Goal: Entertainment & Leisure: Browse casually

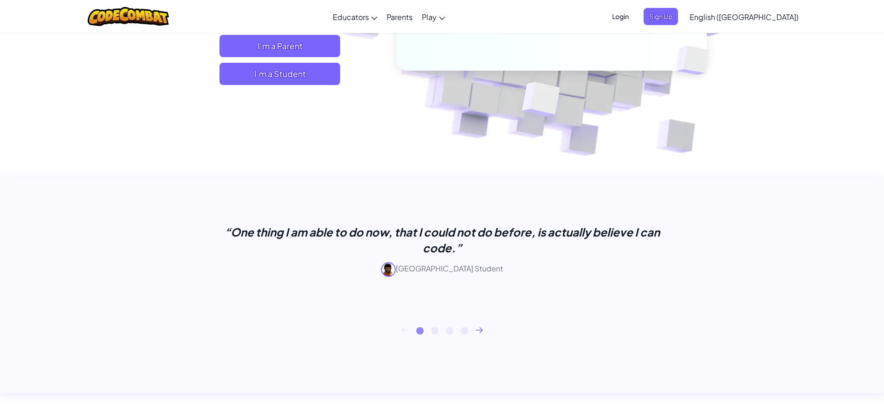
scroll to position [232, 0]
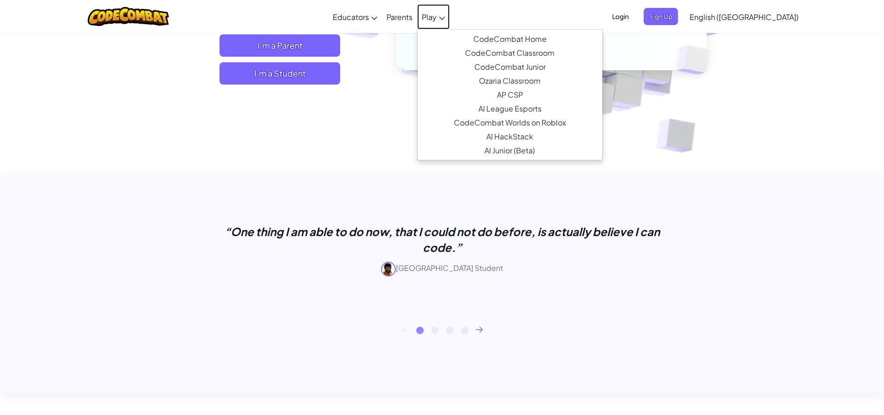
click at [450, 13] on link "Play" at bounding box center [433, 16] width 33 height 25
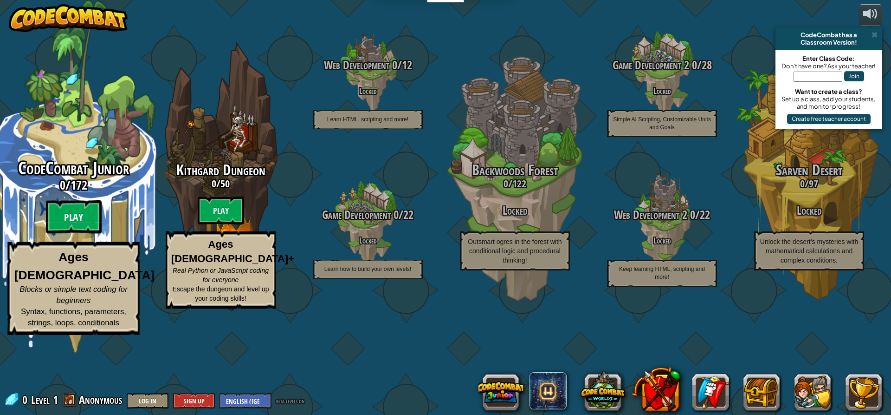
click at [74, 234] on btn "Play" at bounding box center [74, 216] width 56 height 33
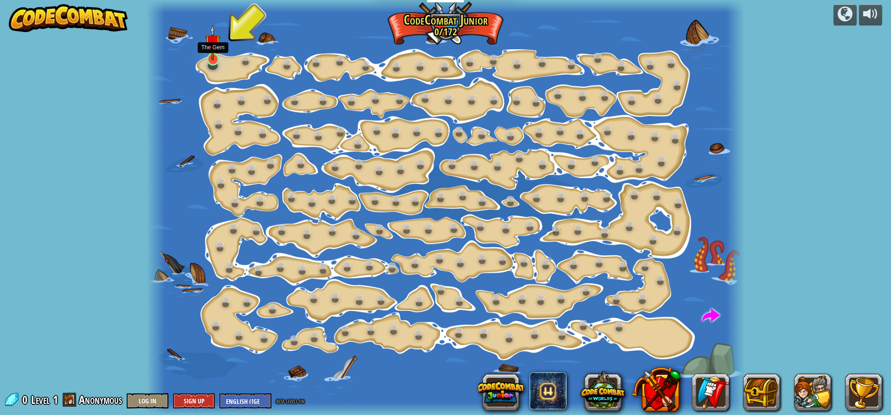
click at [215, 60] on img at bounding box center [213, 43] width 16 height 36
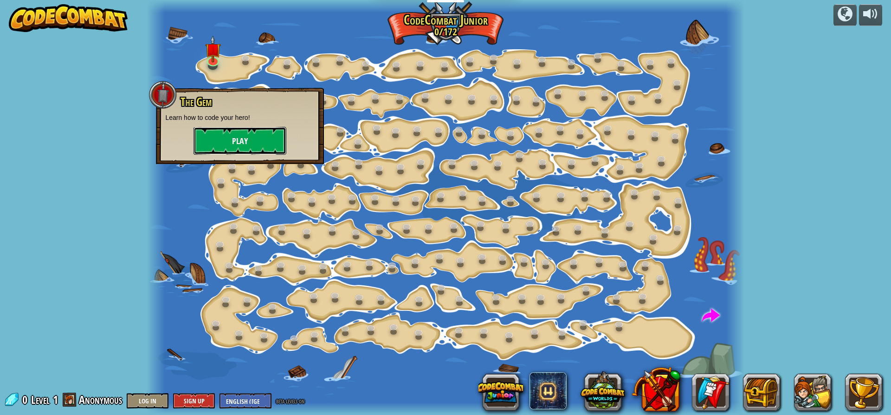
click at [226, 144] on button "Play" at bounding box center [240, 141] width 93 height 28
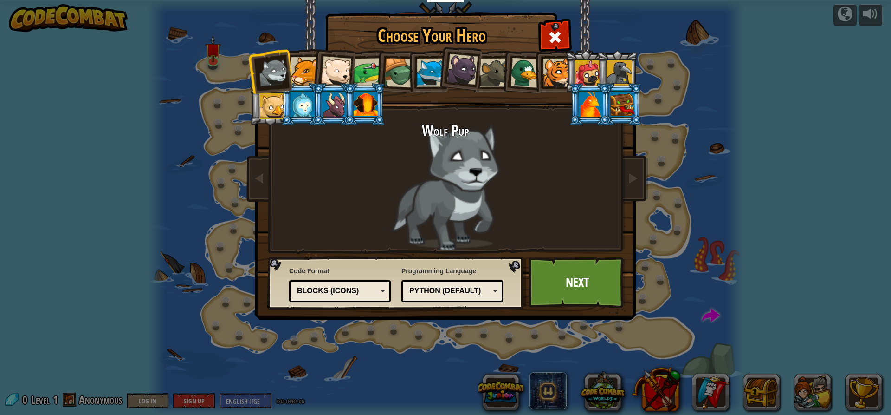
click at [316, 78] on li at bounding box center [334, 70] width 46 height 46
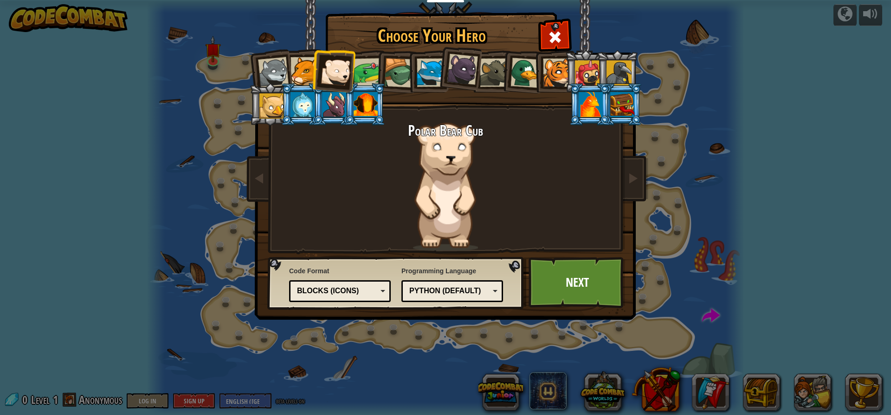
click at [351, 73] on li at bounding box center [334, 70] width 46 height 46
drag, startPoint x: 369, startPoint y: 74, endPoint x: 391, endPoint y: 76, distance: 22.8
click at [369, 74] on div at bounding box center [368, 72] width 29 height 29
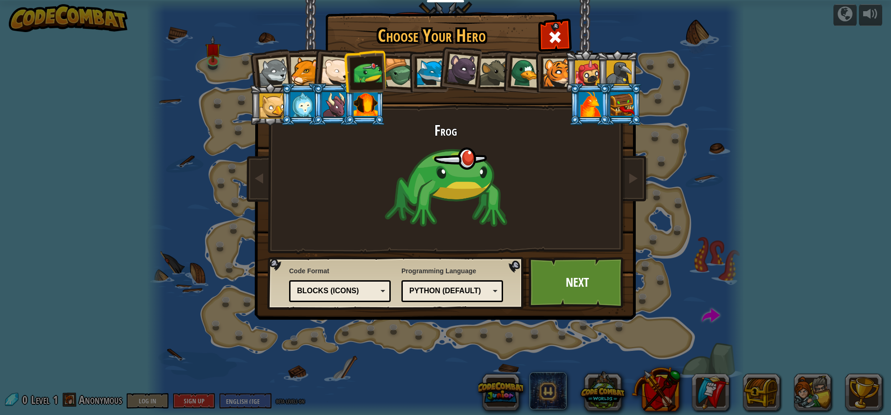
click at [407, 78] on div at bounding box center [399, 73] width 30 height 30
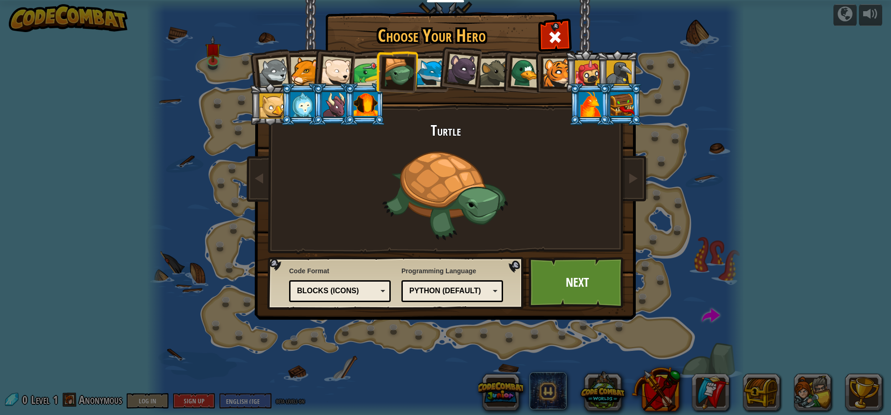
click at [432, 79] on div at bounding box center [431, 73] width 28 height 28
click at [440, 50] on ol at bounding box center [445, 50] width 383 height 0
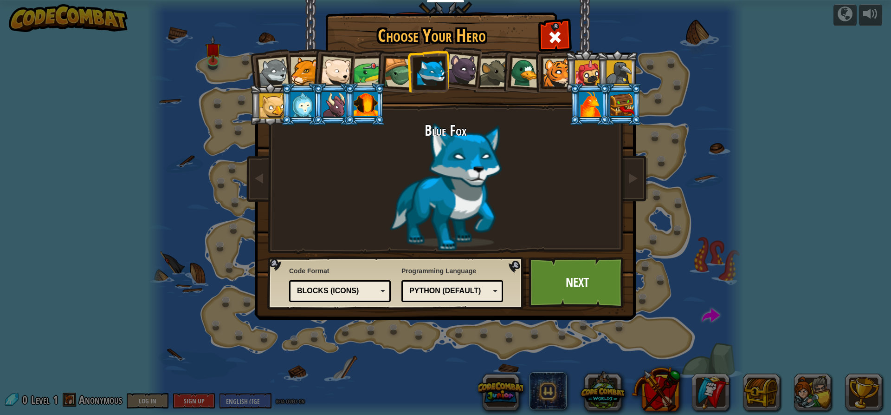
click at [465, 79] on div at bounding box center [462, 69] width 31 height 31
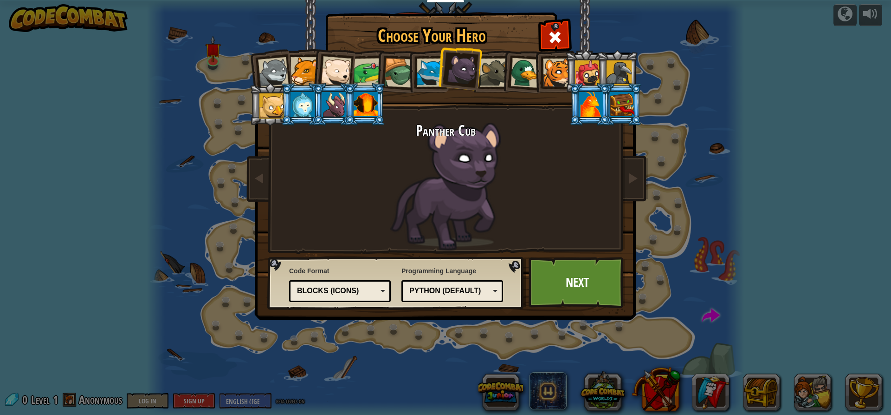
click at [503, 80] on li at bounding box center [523, 71] width 45 height 45
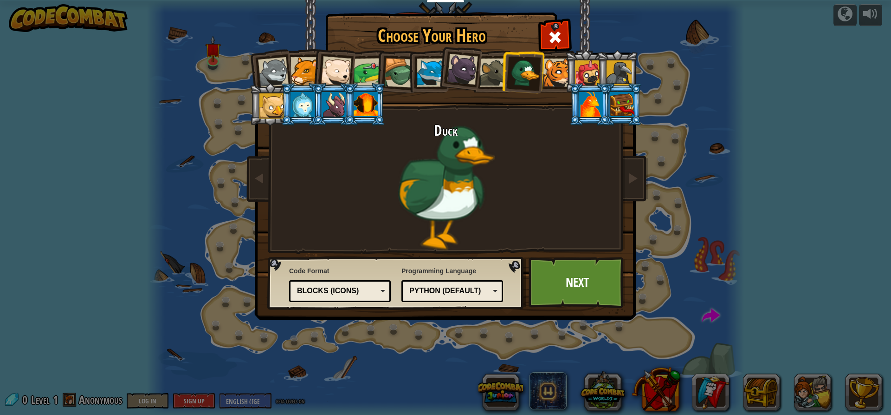
click at [511, 80] on div at bounding box center [526, 73] width 30 height 30
click at [358, 109] on div at bounding box center [366, 104] width 24 height 25
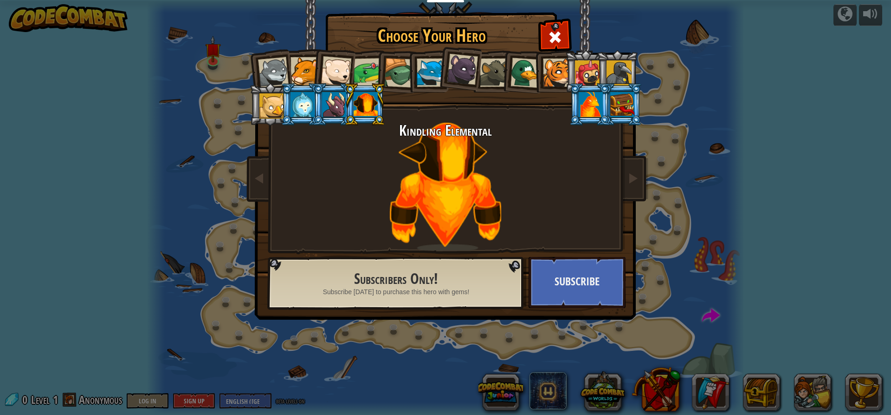
click at [341, 109] on div at bounding box center [334, 104] width 24 height 25
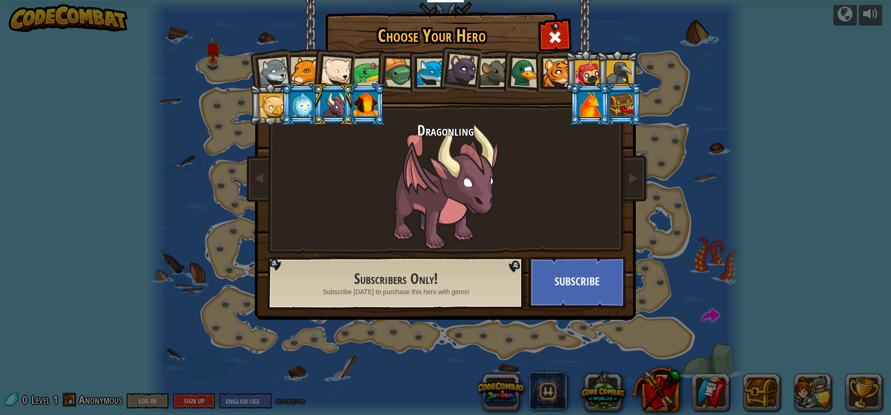
click at [313, 111] on li at bounding box center [333, 104] width 42 height 42
drag, startPoint x: 288, startPoint y: 112, endPoint x: 275, endPoint y: 112, distance: 13.0
click at [287, 112] on li at bounding box center [302, 104] width 42 height 42
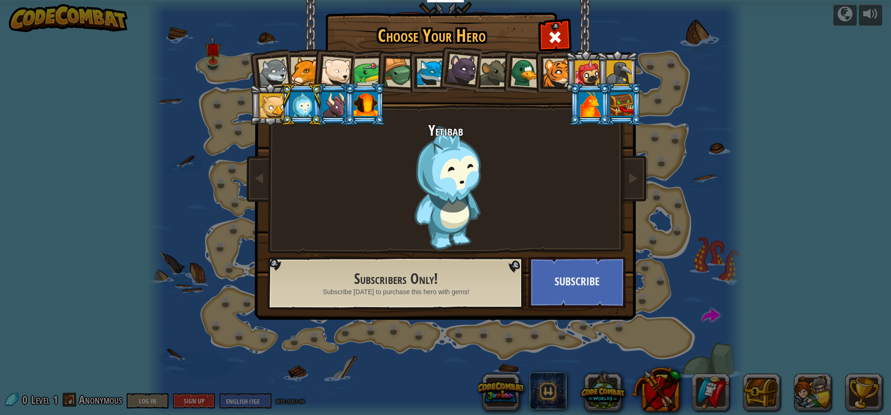
click at [274, 111] on div at bounding box center [272, 105] width 25 height 25
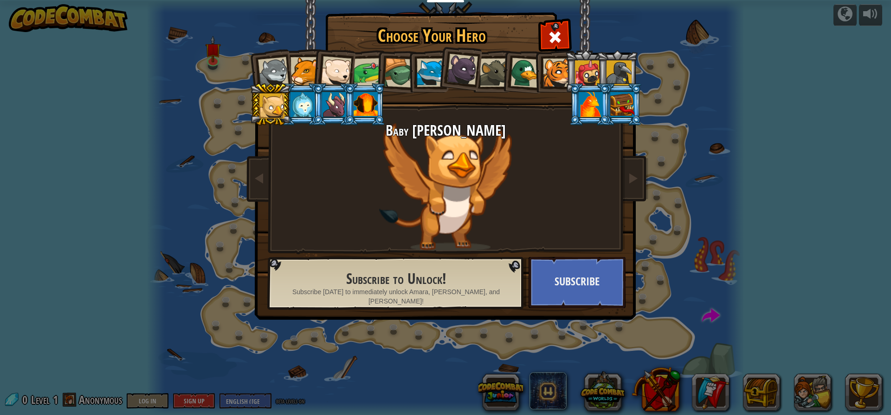
click at [342, 65] on div at bounding box center [336, 71] width 31 height 31
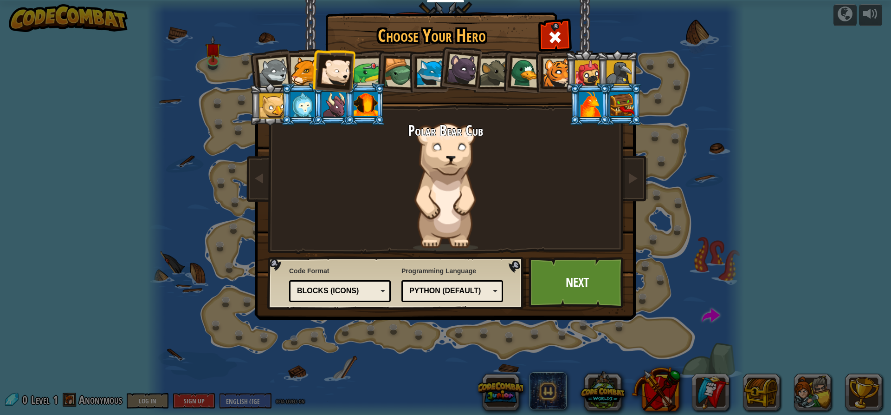
click at [370, 70] on div at bounding box center [368, 72] width 29 height 29
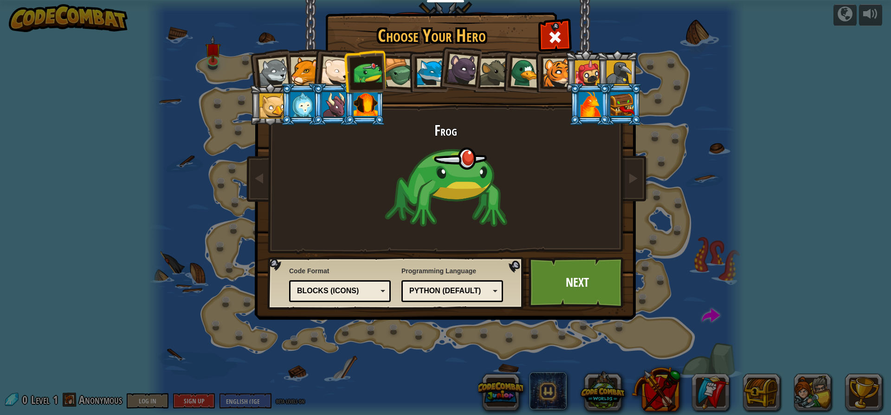
click at [390, 70] on div at bounding box center [399, 73] width 30 height 30
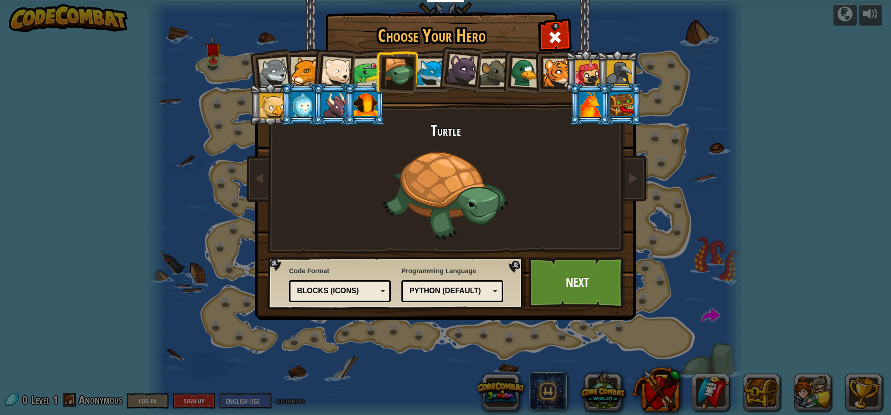
click at [415, 74] on li at bounding box center [397, 71] width 44 height 45
click at [441, 74] on li at bounding box center [459, 68] width 46 height 46
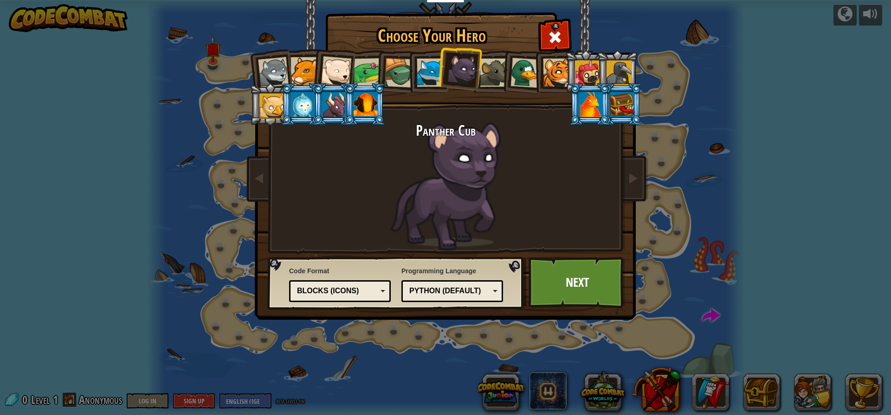
click at [479, 76] on li at bounding box center [459, 68] width 46 height 46
click at [521, 82] on div at bounding box center [526, 73] width 30 height 30
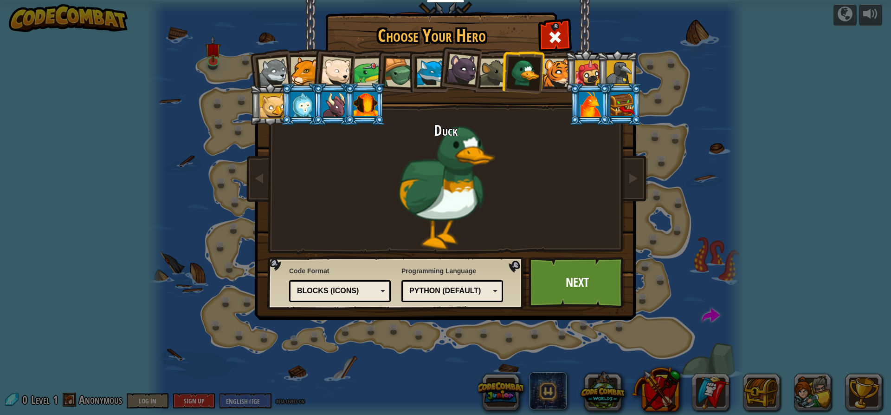
drag, startPoint x: 531, startPoint y: 82, endPoint x: 536, endPoint y: 82, distance: 5.6
click at [531, 82] on div at bounding box center [526, 73] width 30 height 30
click at [543, 82] on div at bounding box center [557, 73] width 28 height 28
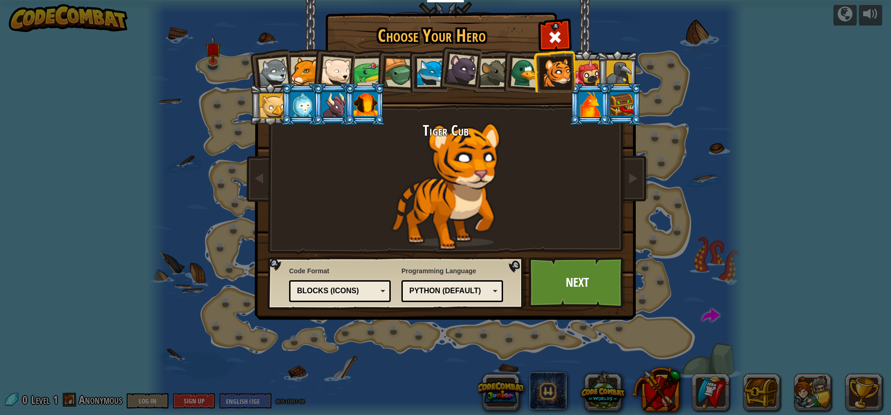
click at [498, 78] on div at bounding box center [494, 73] width 28 height 28
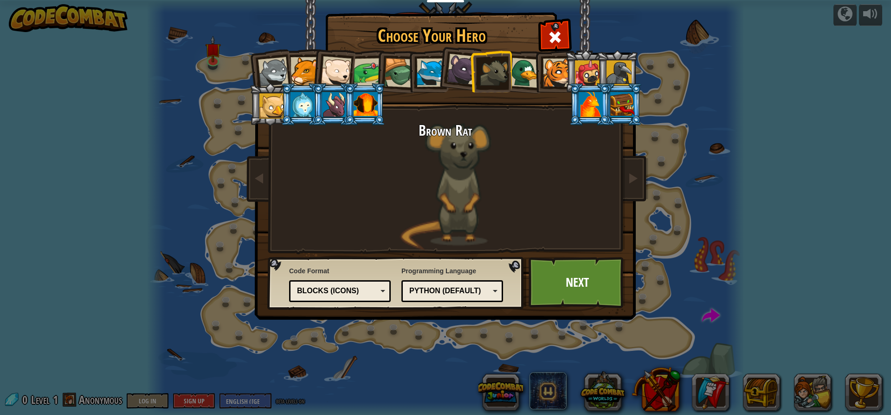
click at [462, 77] on div at bounding box center [462, 69] width 31 height 31
click at [437, 78] on div at bounding box center [431, 73] width 28 height 28
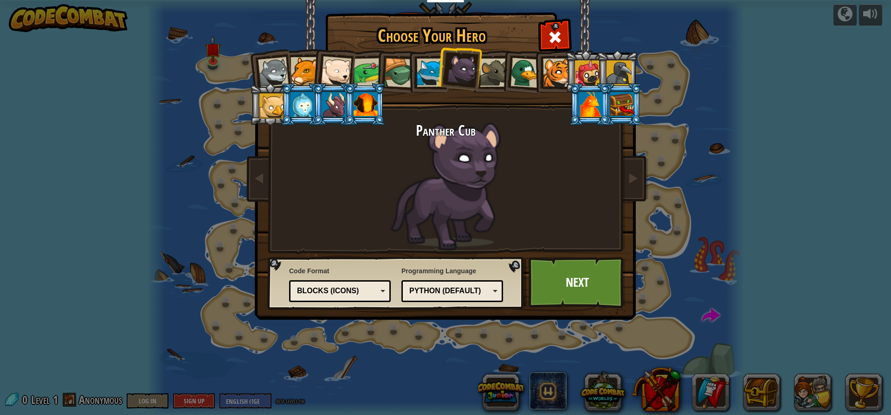
click at [416, 78] on li at bounding box center [428, 71] width 42 height 42
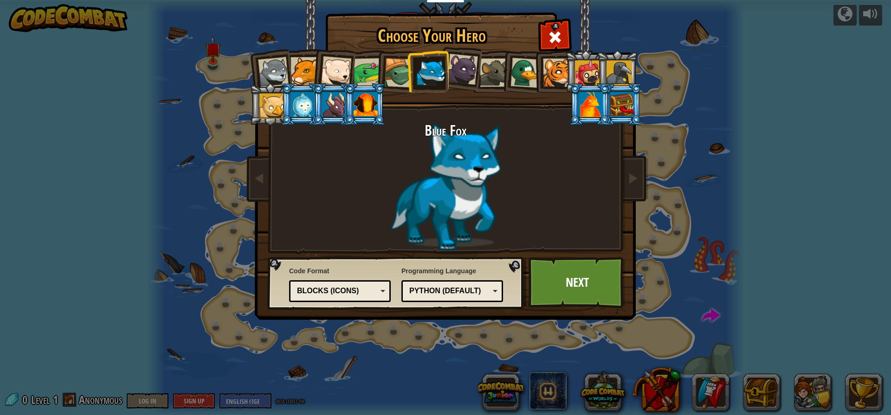
click at [404, 77] on div at bounding box center [399, 73] width 30 height 30
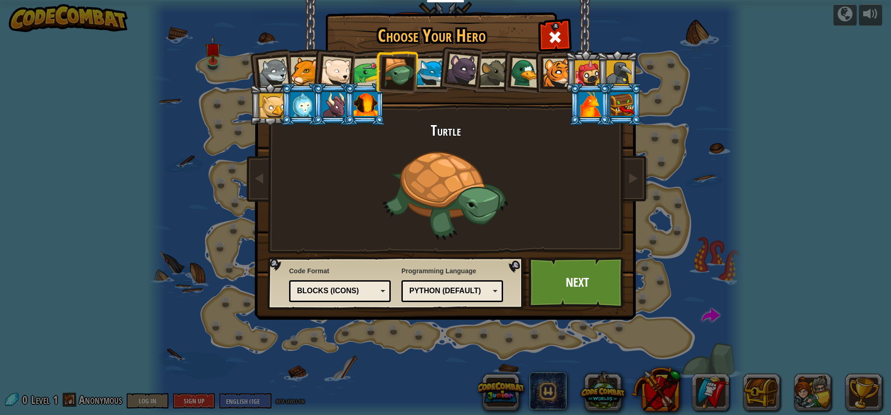
click at [397, 77] on div at bounding box center [399, 73] width 30 height 30
click at [325, 76] on div at bounding box center [336, 71] width 31 height 31
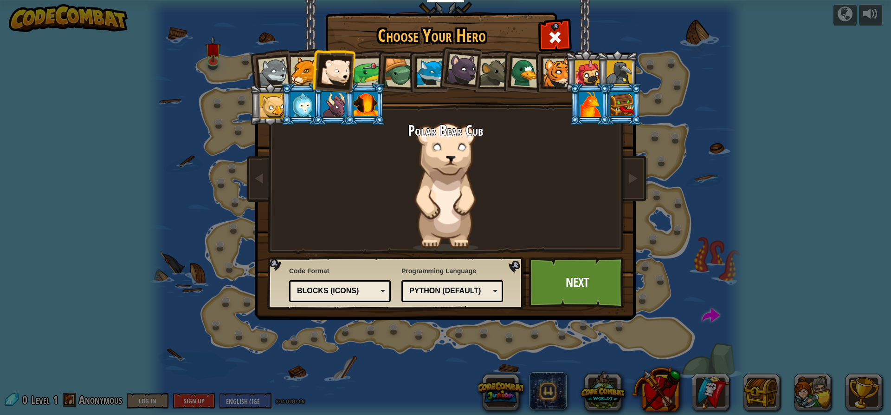
click at [308, 76] on div at bounding box center [305, 71] width 28 height 28
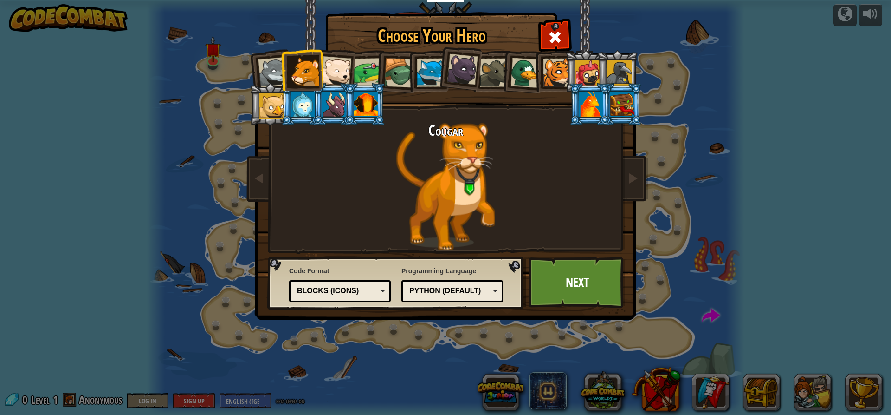
click at [245, 72] on div "Choose Your Hero 0 Wolf Pup Cougar Polar Bear Cub Frog Turtle Blue Fox Panther …" at bounding box center [445, 207] width 891 height 415
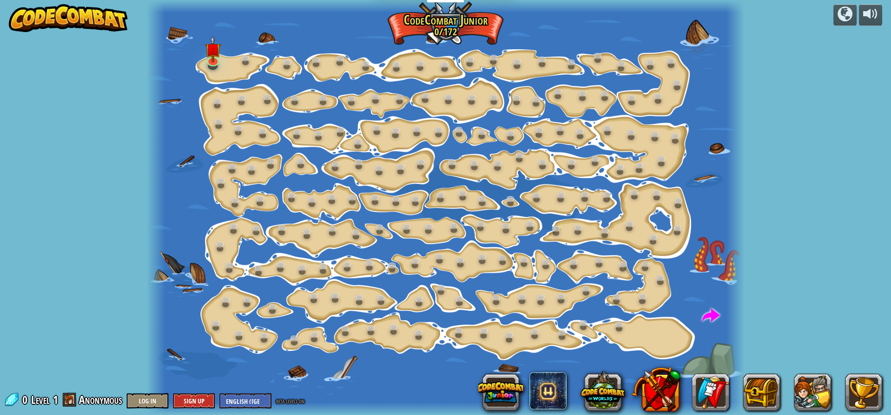
click at [220, 66] on div at bounding box center [446, 207] width 598 height 415
click at [219, 64] on link at bounding box center [213, 59] width 19 height 19
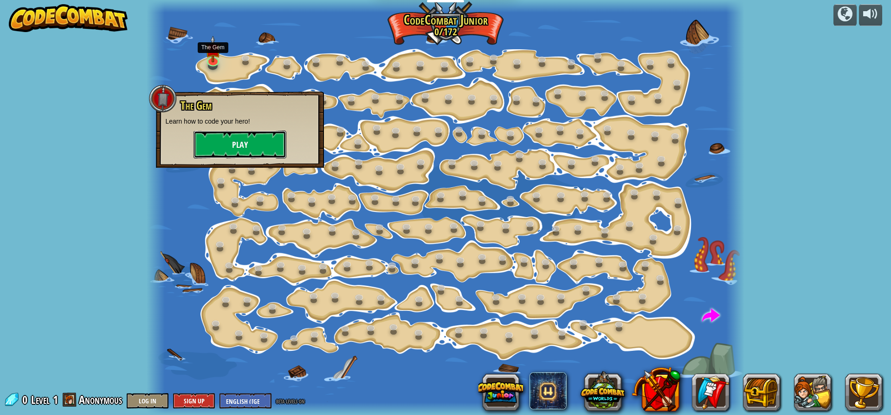
click at [224, 138] on button "Play" at bounding box center [240, 144] width 93 height 28
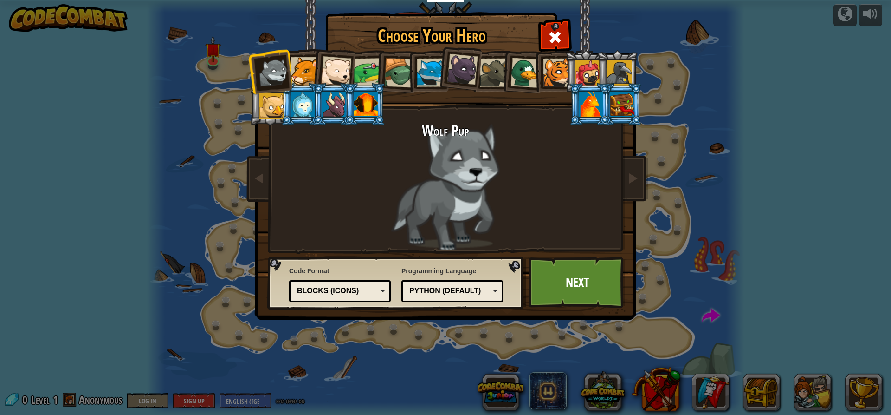
click at [308, 71] on div at bounding box center [305, 71] width 28 height 28
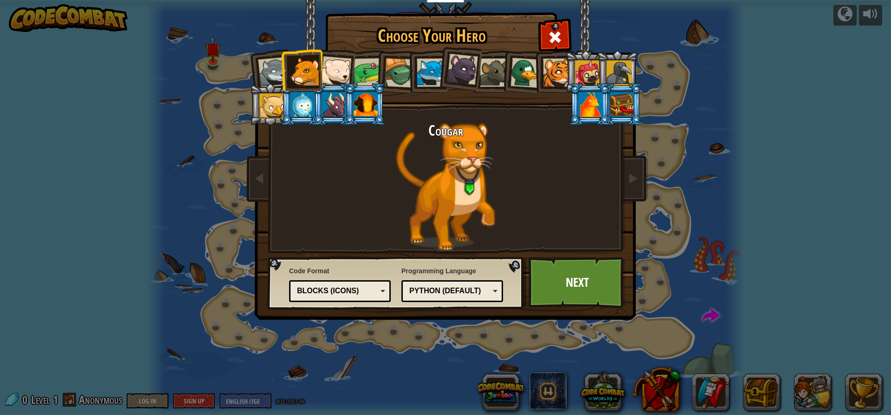
click at [395, 73] on div at bounding box center [399, 73] width 30 height 30
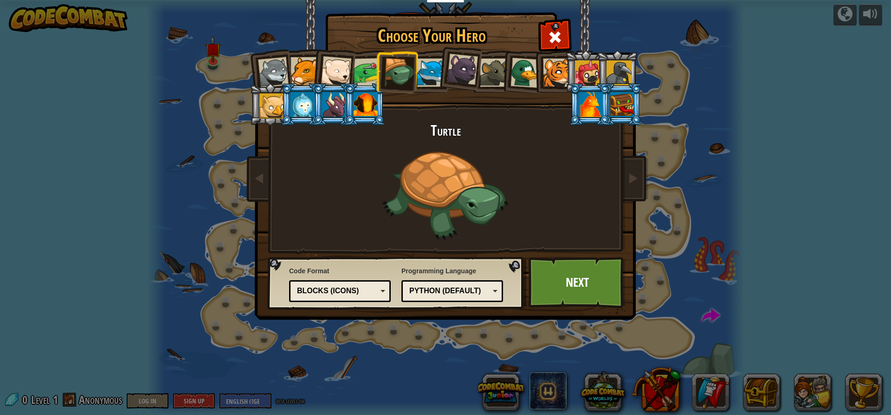
click at [363, 70] on div at bounding box center [368, 72] width 29 height 29
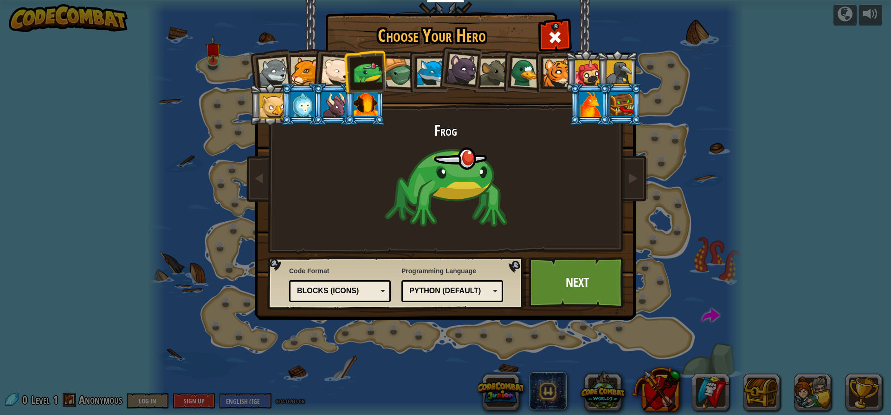
click at [344, 66] on li at bounding box center [365, 71] width 43 height 43
click at [341, 67] on div at bounding box center [336, 71] width 31 height 31
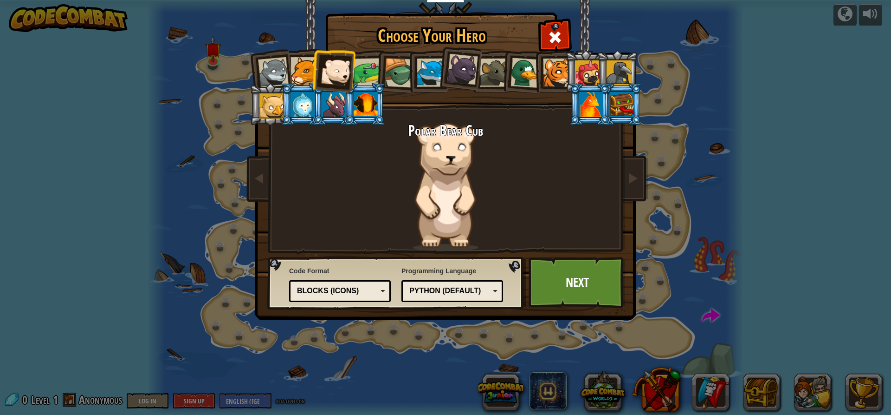
click at [293, 72] on div at bounding box center [305, 71] width 28 height 28
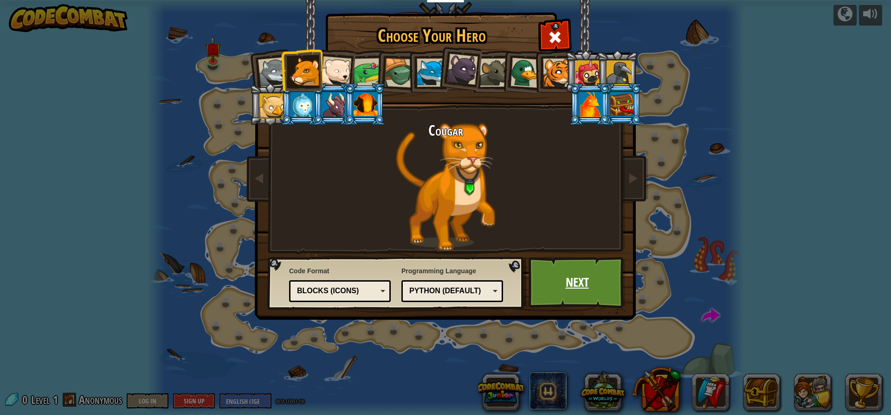
click at [557, 274] on link "Next" at bounding box center [577, 282] width 97 height 51
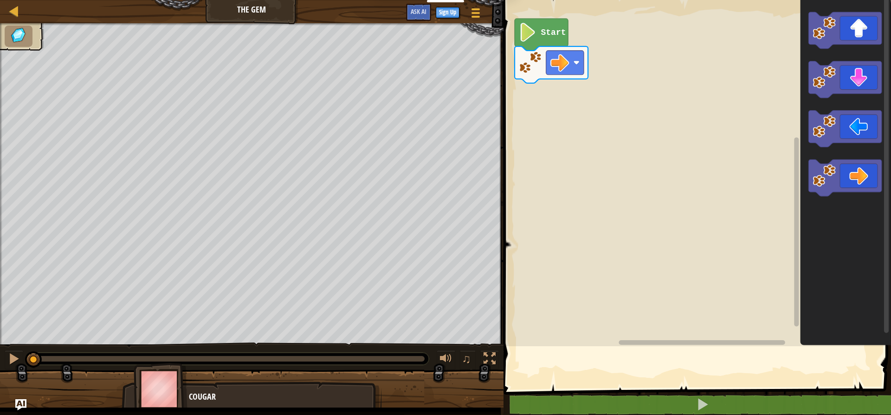
click at [551, 277] on rect "Blockly Workspace" at bounding box center [696, 170] width 390 height 351
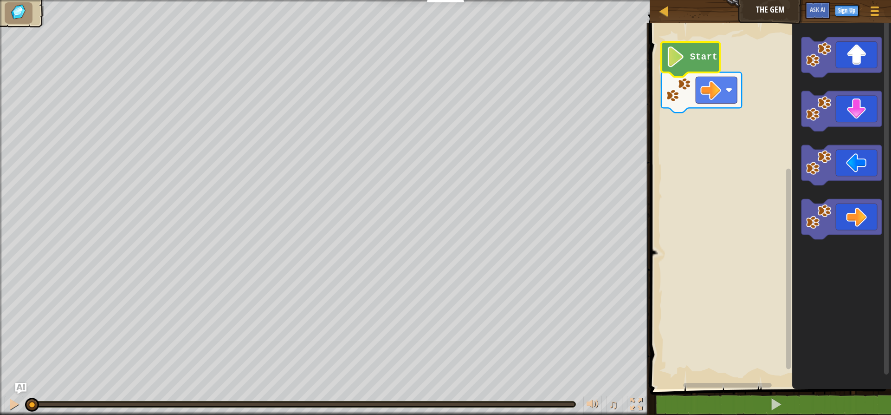
click at [693, 59] on text "Start" at bounding box center [703, 57] width 27 height 10
click at [678, 77] on icon "Blockly Workspace" at bounding box center [691, 59] width 59 height 35
click at [679, 72] on icon "Blockly Workspace" at bounding box center [691, 59] width 59 height 35
click at [680, 72] on icon "Blockly Workspace" at bounding box center [691, 59] width 59 height 35
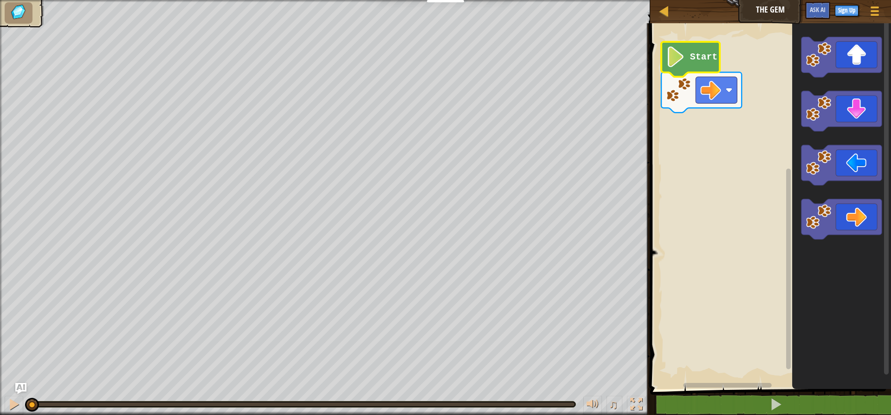
click at [680, 71] on icon "Blockly Workspace" at bounding box center [691, 59] width 59 height 35
click at [10, 402] on div at bounding box center [14, 404] width 12 height 12
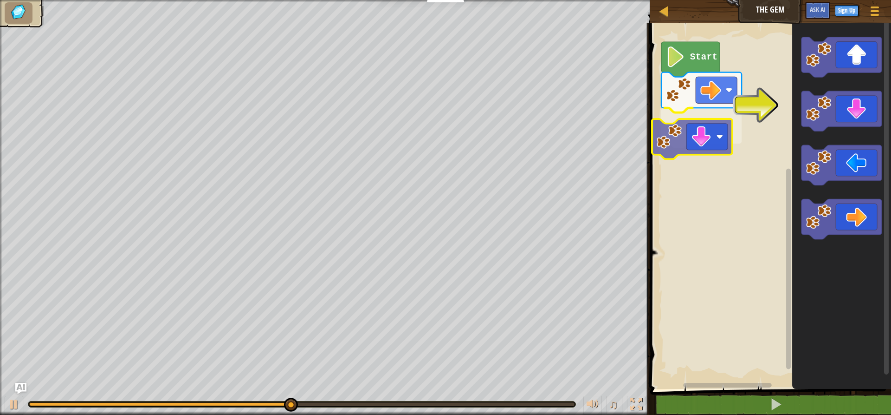
click at [687, 147] on div "Start" at bounding box center [770, 204] width 244 height 370
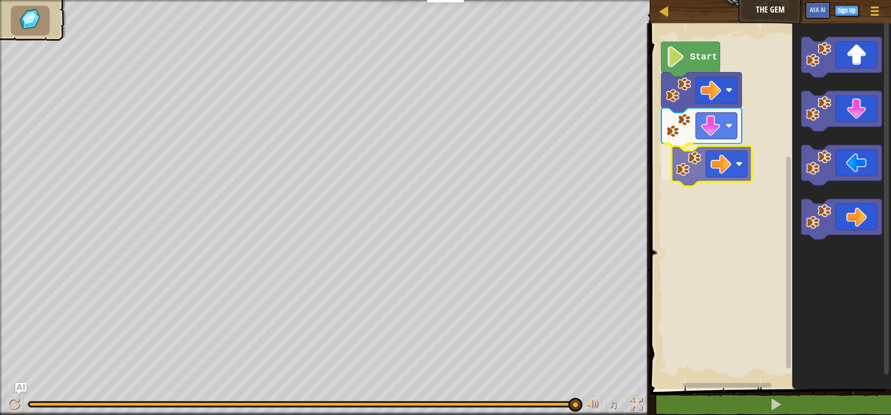
click at [690, 168] on div "Start" at bounding box center [770, 204] width 244 height 370
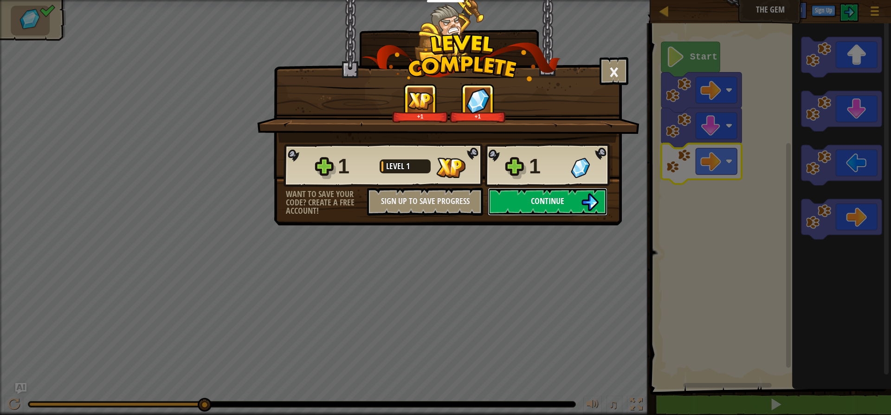
click at [554, 194] on button "Continue" at bounding box center [548, 202] width 120 height 28
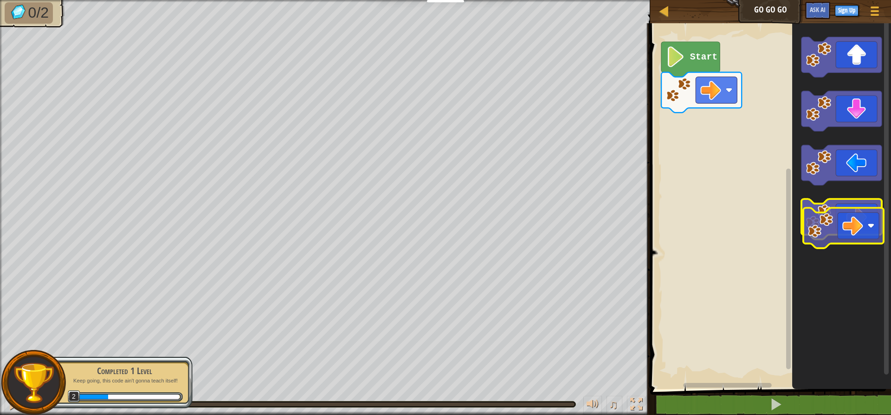
click at [844, 220] on icon "Blockly Workspace" at bounding box center [842, 219] width 80 height 40
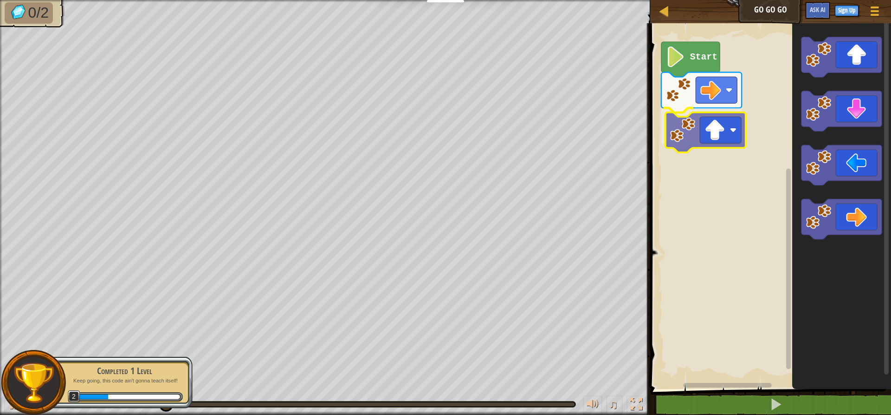
click at [683, 142] on div "Start" at bounding box center [770, 204] width 244 height 370
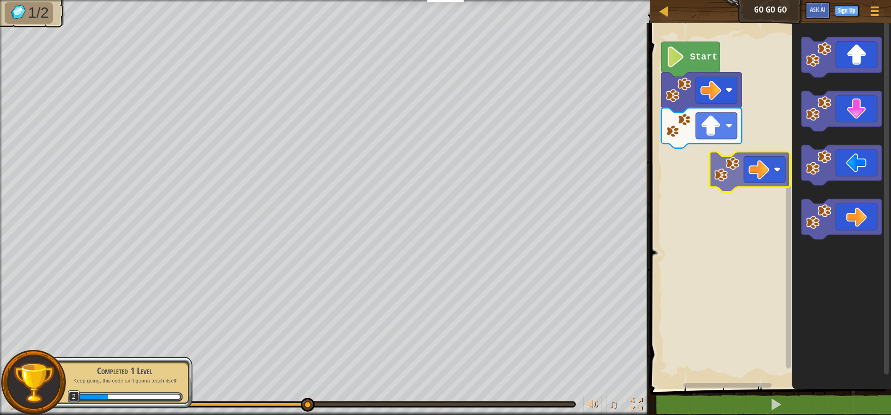
click at [693, 157] on div "Start" at bounding box center [770, 204] width 244 height 370
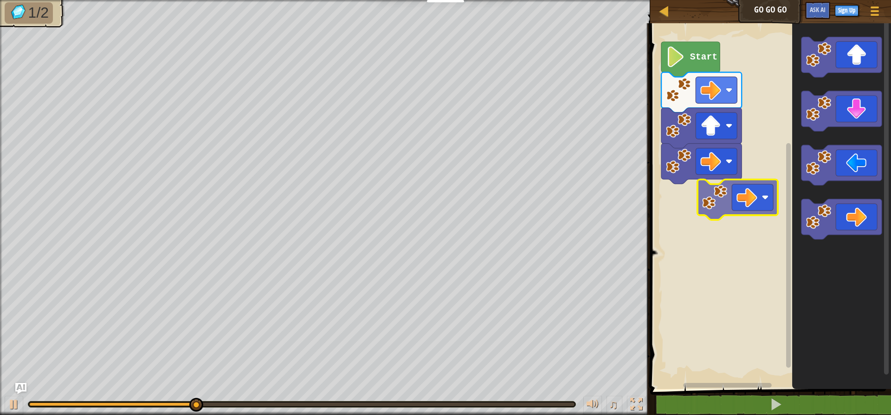
click at [686, 206] on div "Start" at bounding box center [770, 204] width 244 height 370
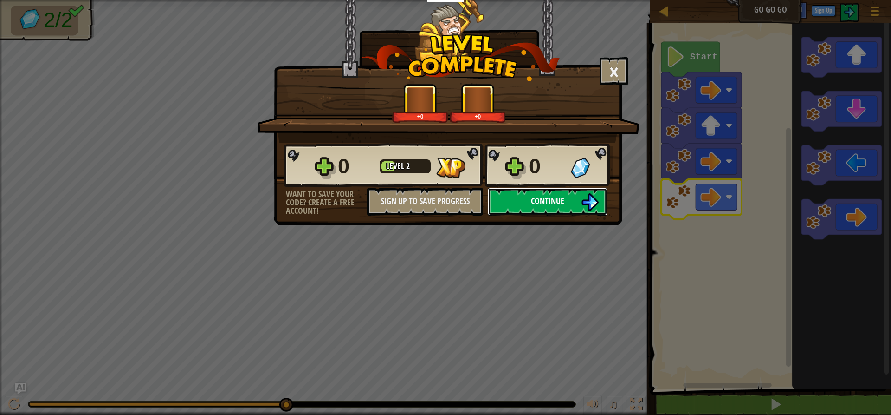
click at [530, 206] on button "Continue" at bounding box center [548, 202] width 120 height 28
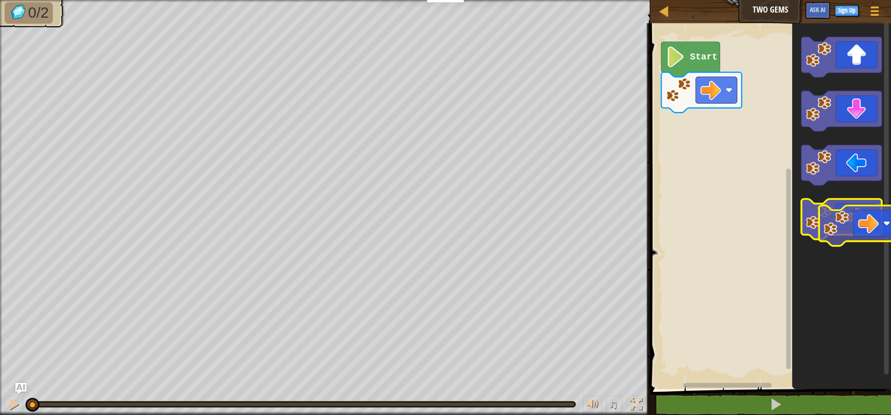
click at [843, 227] on g "Blockly Workspace" at bounding box center [842, 219] width 80 height 40
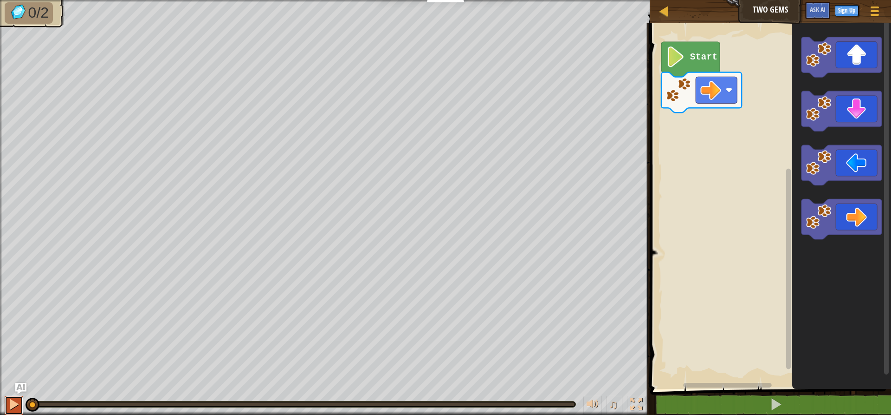
click at [10, 398] on div at bounding box center [14, 404] width 12 height 12
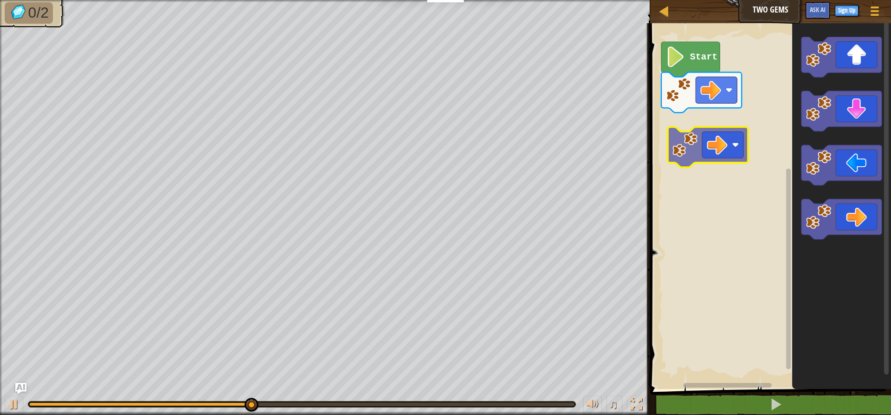
click at [708, 136] on div "Start" at bounding box center [770, 204] width 244 height 370
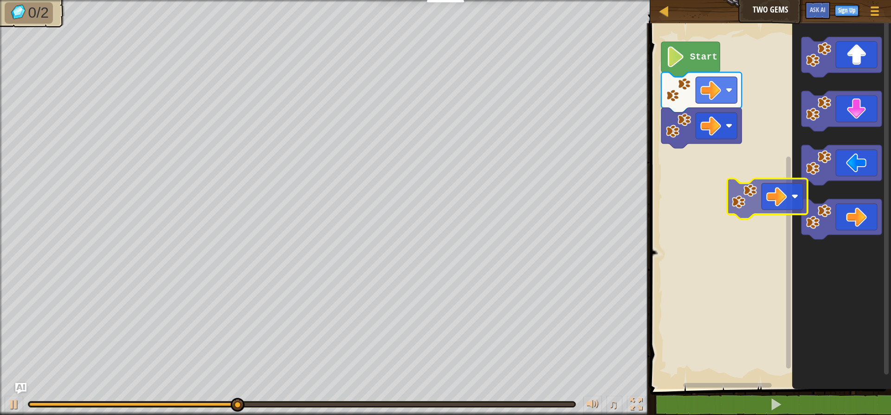
click at [679, 164] on div "Start" at bounding box center [770, 204] width 244 height 370
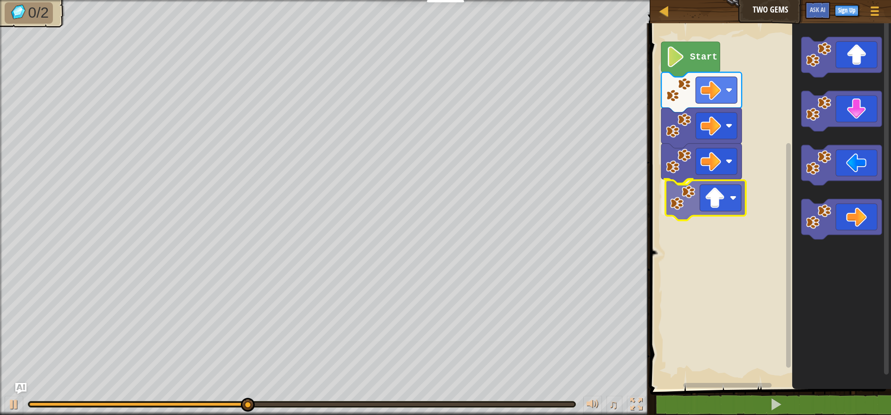
click at [698, 215] on div "Start" at bounding box center [770, 204] width 244 height 370
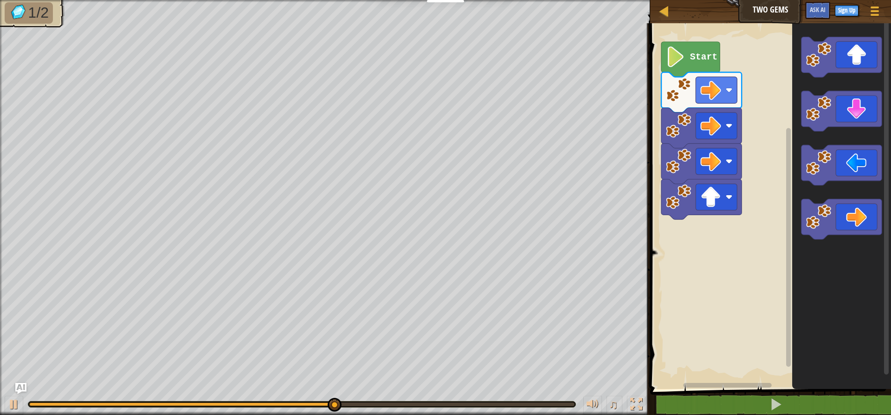
click at [676, 212] on div "Start" at bounding box center [770, 204] width 244 height 370
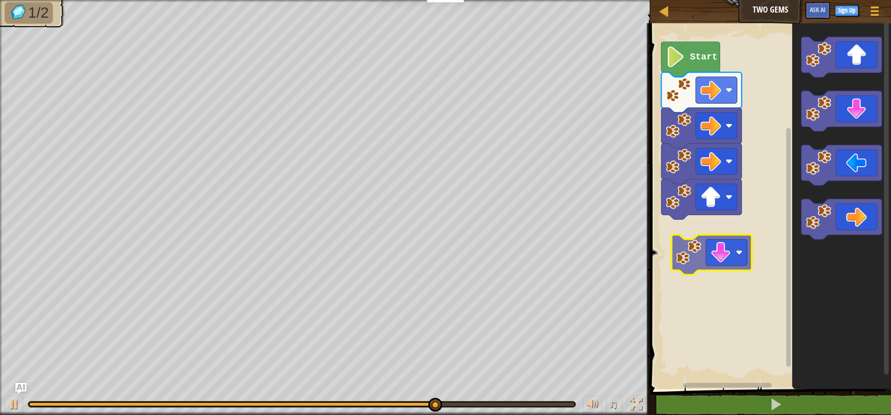
click at [683, 266] on div "Start" at bounding box center [770, 204] width 244 height 370
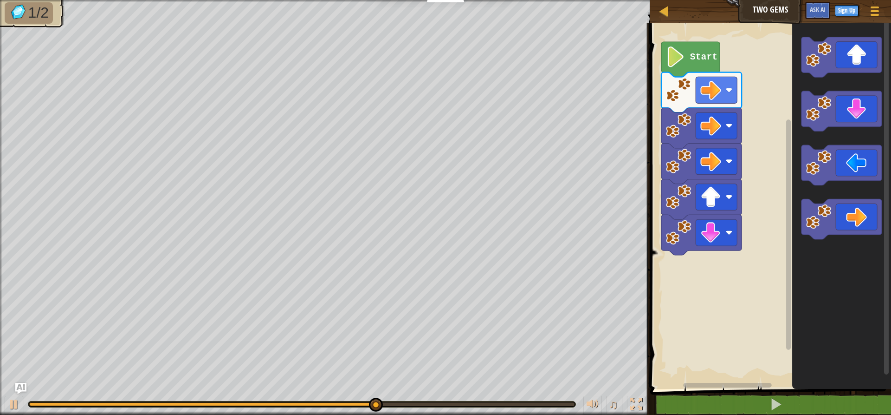
click at [735, 243] on div "Start" at bounding box center [770, 204] width 244 height 370
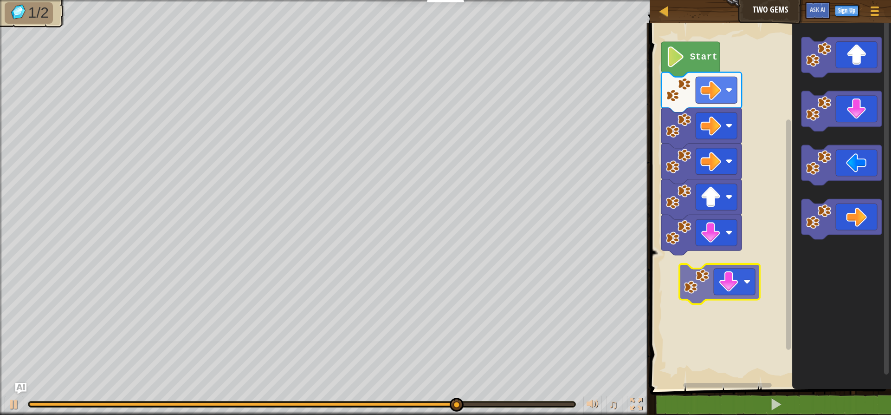
click at [696, 294] on div "Start" at bounding box center [770, 204] width 244 height 370
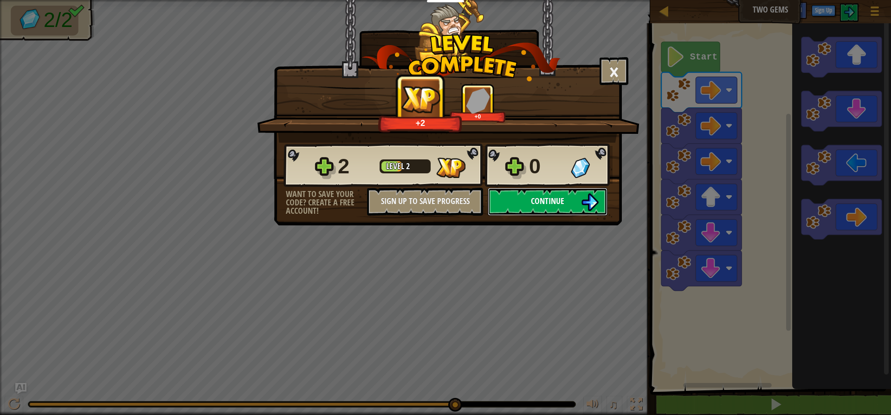
click at [547, 205] on span "Continue" at bounding box center [547, 201] width 33 height 12
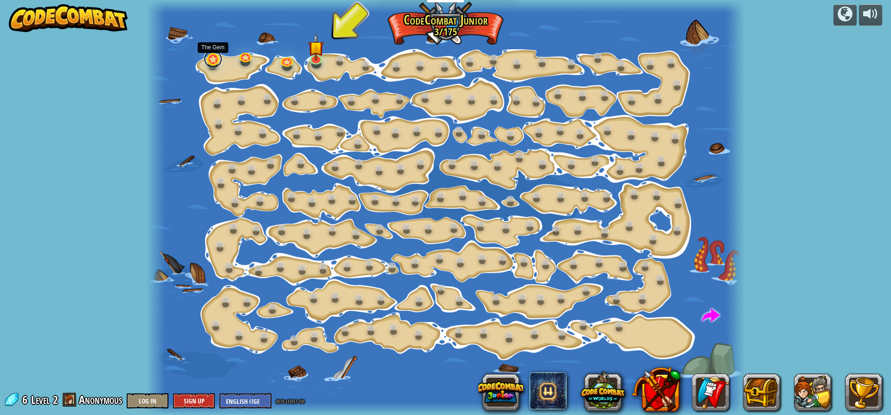
click at [210, 63] on link at bounding box center [213, 59] width 19 height 19
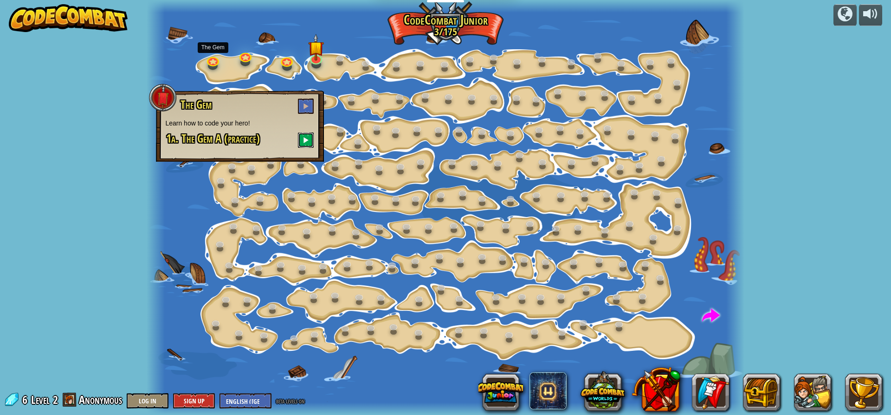
click at [309, 145] on button at bounding box center [306, 139] width 16 height 15
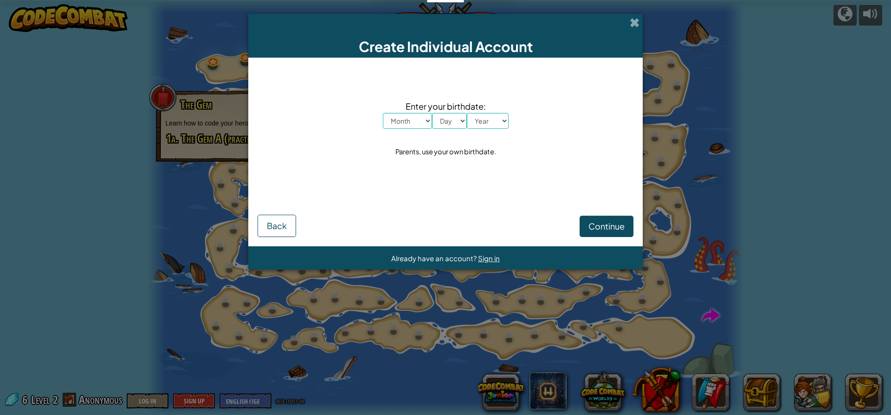
click at [627, 24] on div "Create Individual Account" at bounding box center [445, 36] width 395 height 44
click at [628, 24] on div "Create Individual Account" at bounding box center [445, 36] width 395 height 44
click at [633, 22] on span at bounding box center [635, 23] width 10 height 10
